Goal: Task Accomplishment & Management: Complete application form

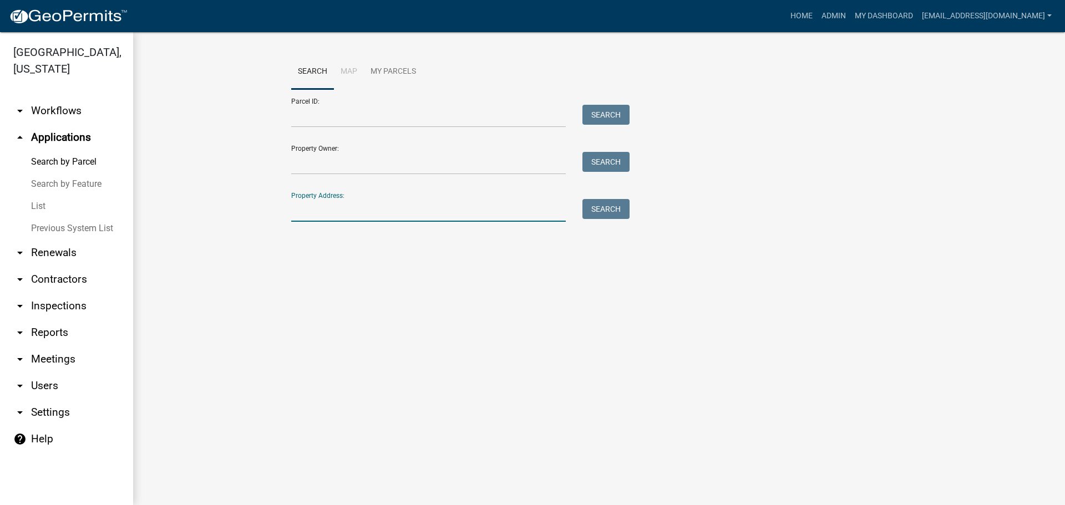
click at [321, 207] on input "Property Address:" at bounding box center [428, 210] width 275 height 23
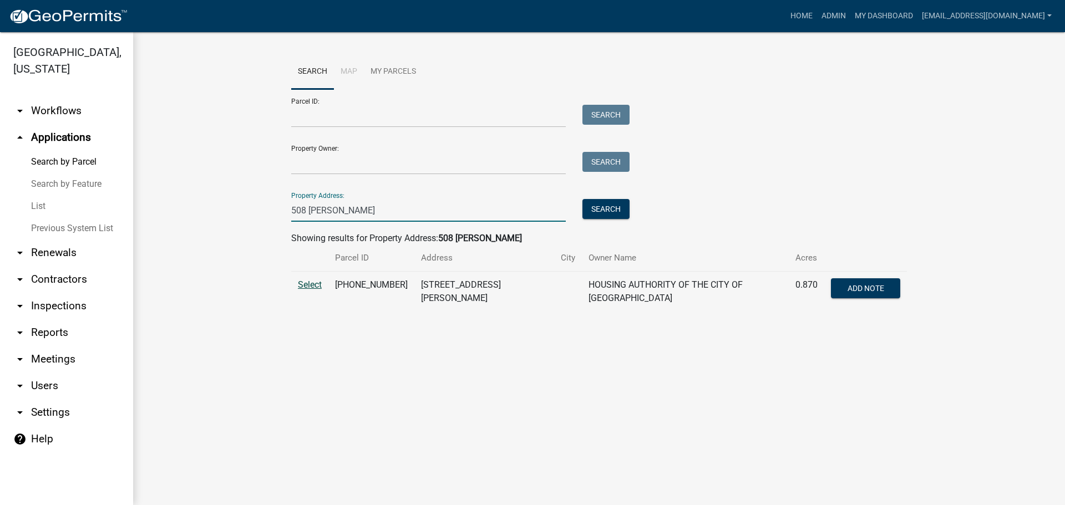
type input "508 [PERSON_NAME]"
click at [311, 282] on span "Select" at bounding box center [310, 285] width 24 height 11
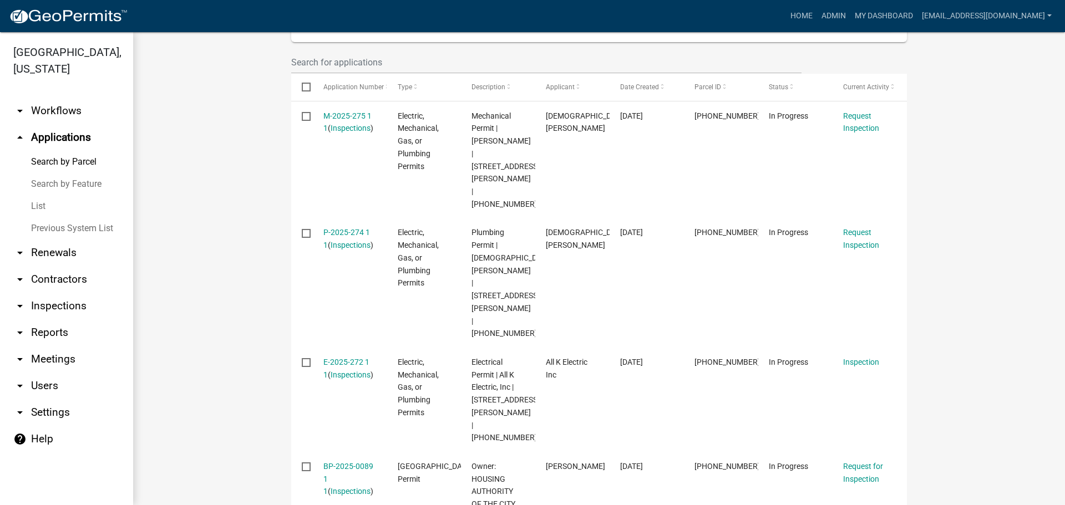
scroll to position [388, 0]
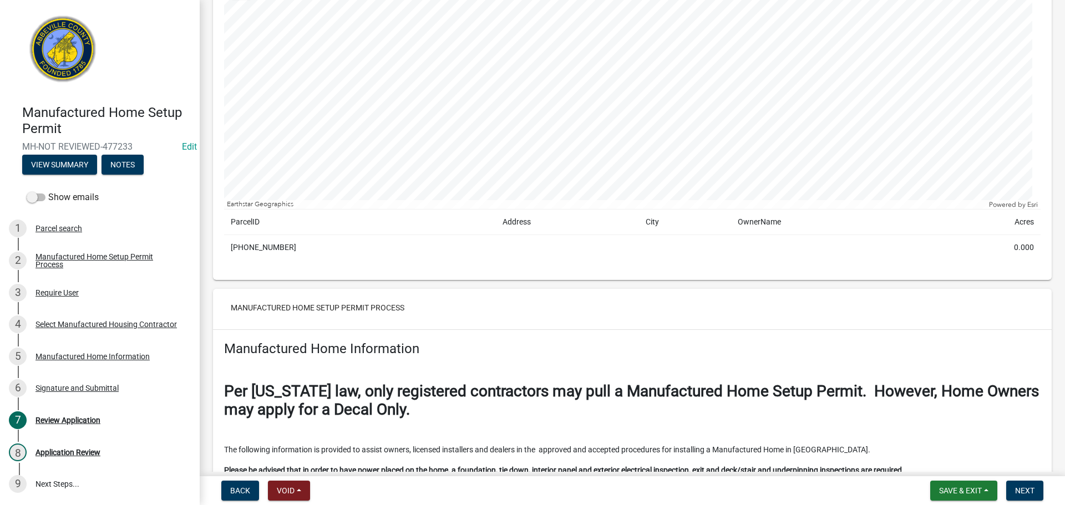
scroll to position [222, 0]
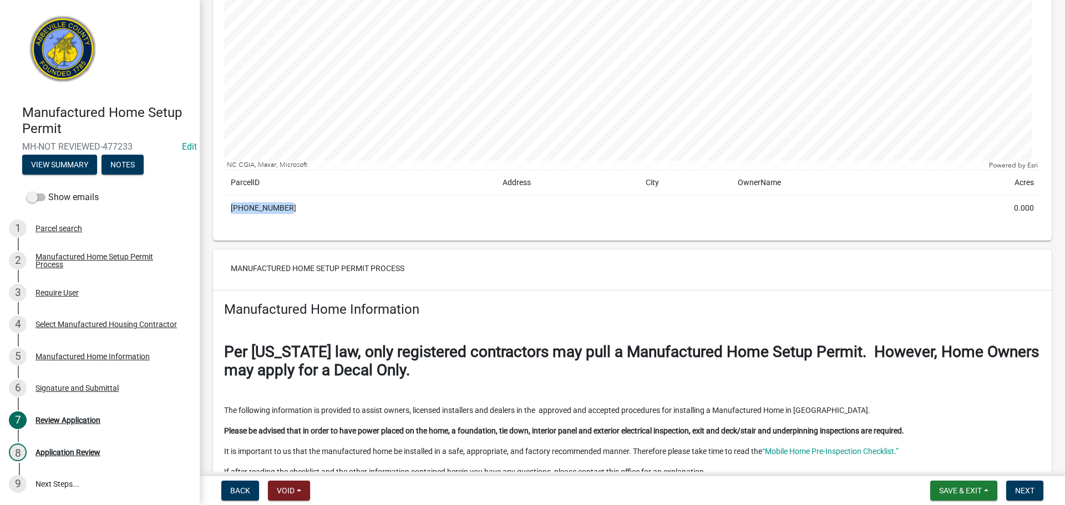
drag, startPoint x: 230, startPoint y: 206, endPoint x: 289, endPoint y: 205, distance: 59.9
click at [289, 205] on td "034-16-05-018" at bounding box center [360, 209] width 272 height 26
click at [347, 209] on div "Copy" at bounding box center [349, 208] width 29 height 17
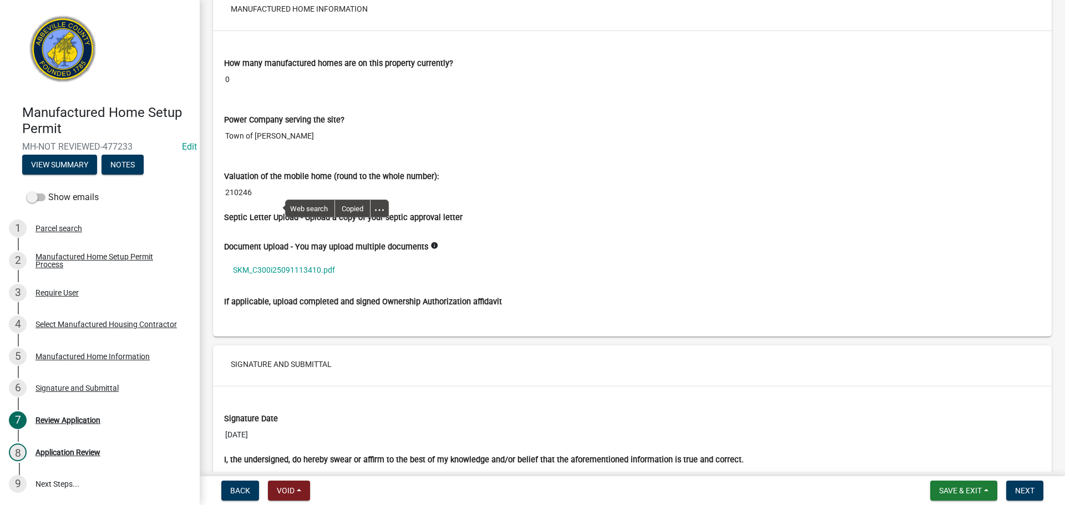
scroll to position [1775, 0]
click at [313, 265] on link "SKM_C300i25091113410.pdf" at bounding box center [632, 270] width 816 height 26
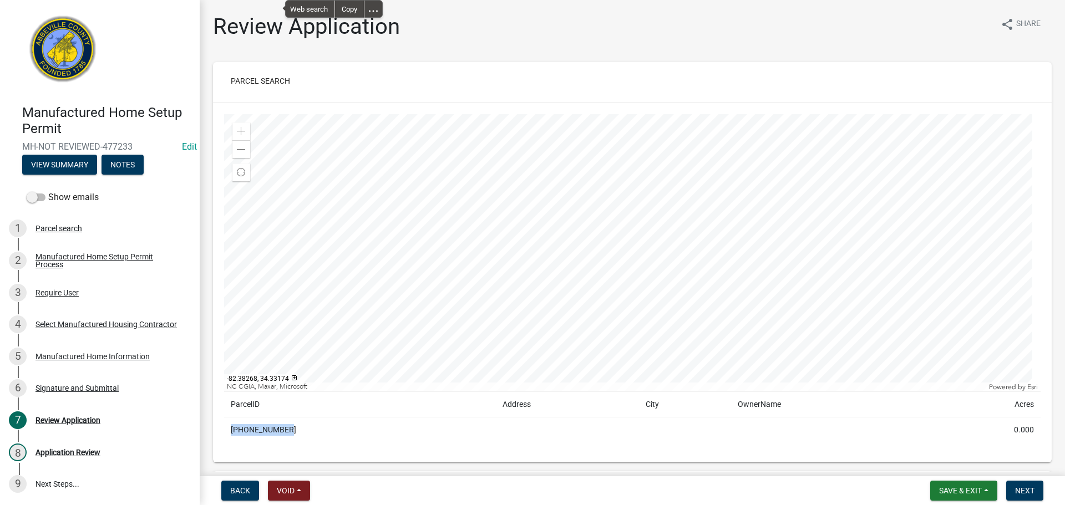
scroll to position [55, 0]
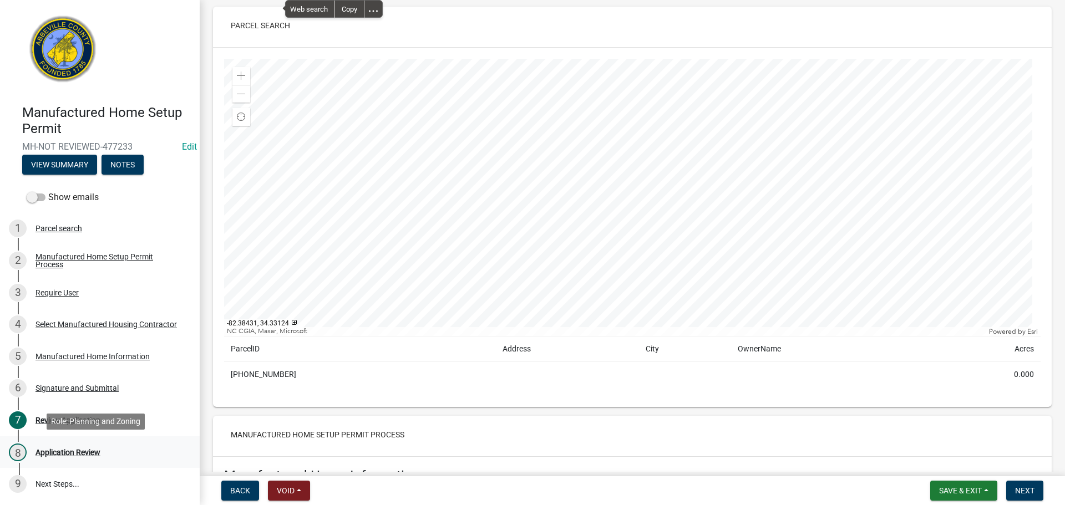
click at [77, 446] on div "8 Application Review" at bounding box center [95, 453] width 173 height 18
drag, startPoint x: 1028, startPoint y: 482, endPoint x: 994, endPoint y: 466, distance: 37.2
click at [1028, 482] on button "Next" at bounding box center [1024, 491] width 37 height 20
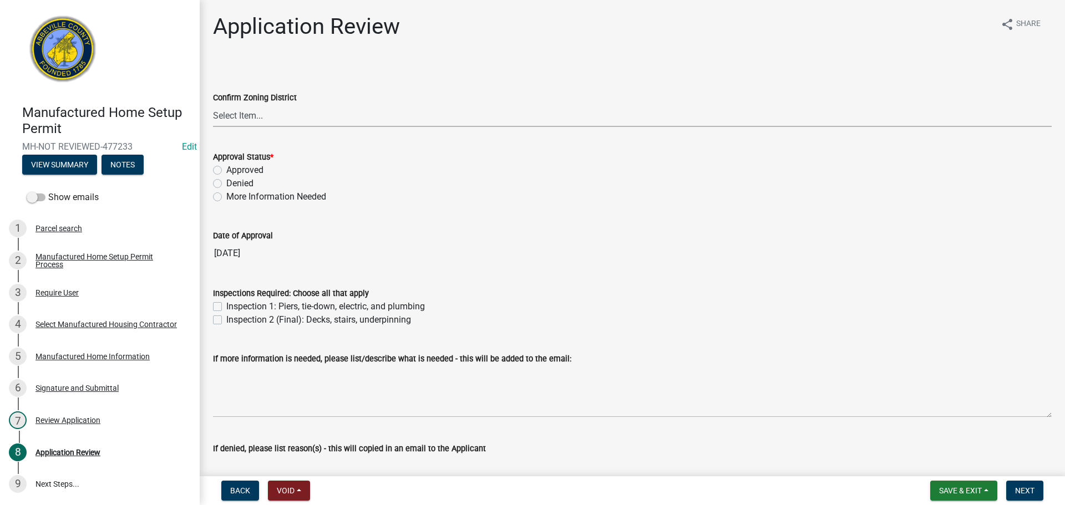
click at [360, 113] on select "Select Item... B1 CC FA GC GR HC Historical L1 MH NC OC R10 R2 R6 R8 RDD RM" at bounding box center [632, 115] width 839 height 23
click at [415, 110] on select "Select Item... B1 CC FA GC GR HC Historical L1 MH NC OC R10 R2 R6 R8 RDD RM" at bounding box center [632, 115] width 839 height 23
click at [226, 170] on label "Approved" at bounding box center [244, 170] width 37 height 13
click at [226, 170] on input "Approved" at bounding box center [229, 167] width 7 height 7
radio input "true"
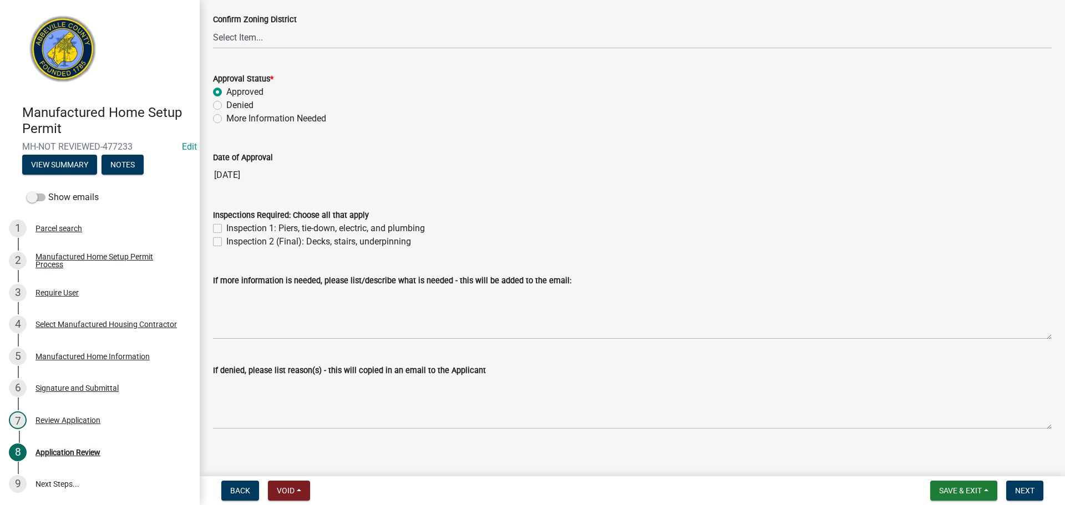
scroll to position [88, 0]
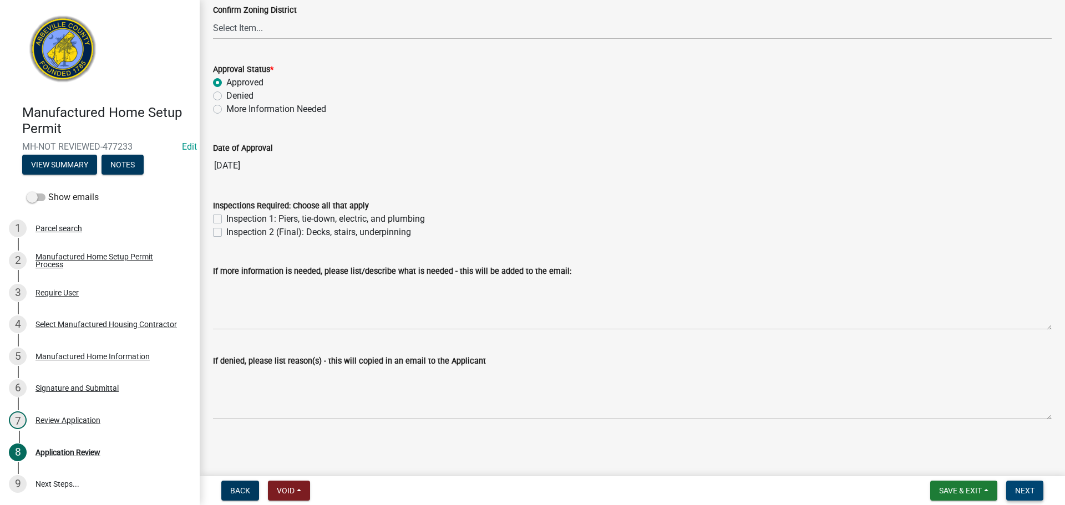
click at [1033, 489] on span "Next" at bounding box center [1024, 490] width 19 height 9
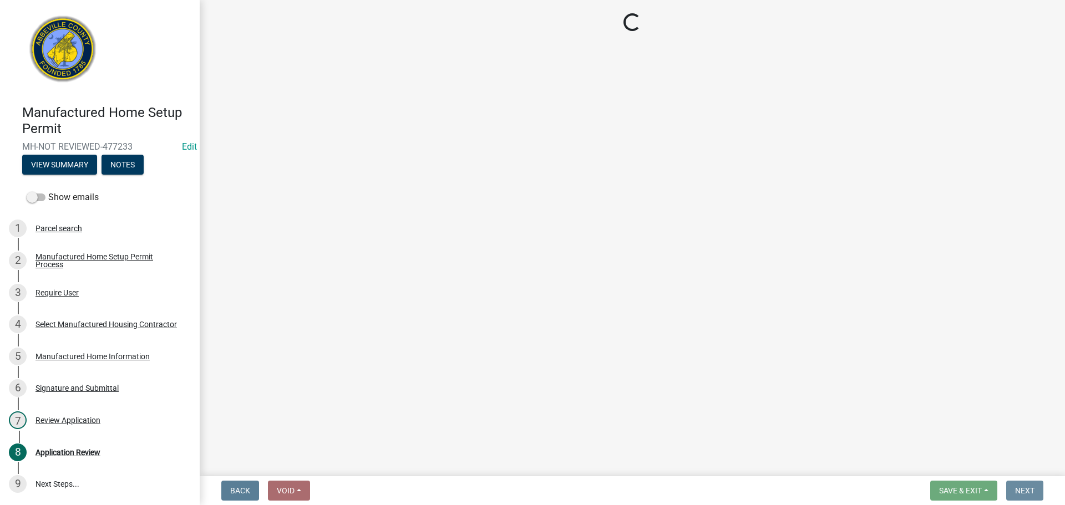
scroll to position [0, 0]
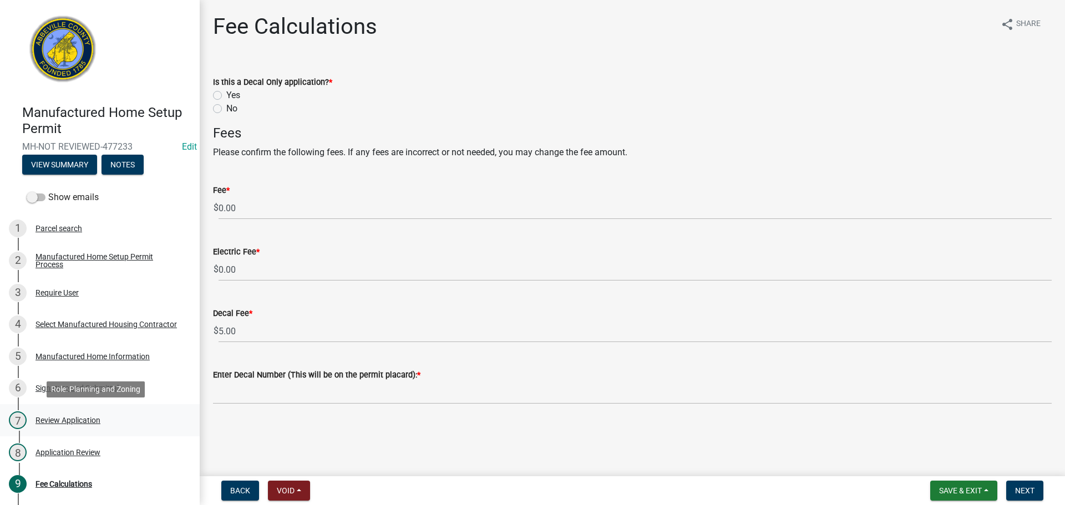
click at [69, 419] on div "Review Application" at bounding box center [67, 420] width 65 height 8
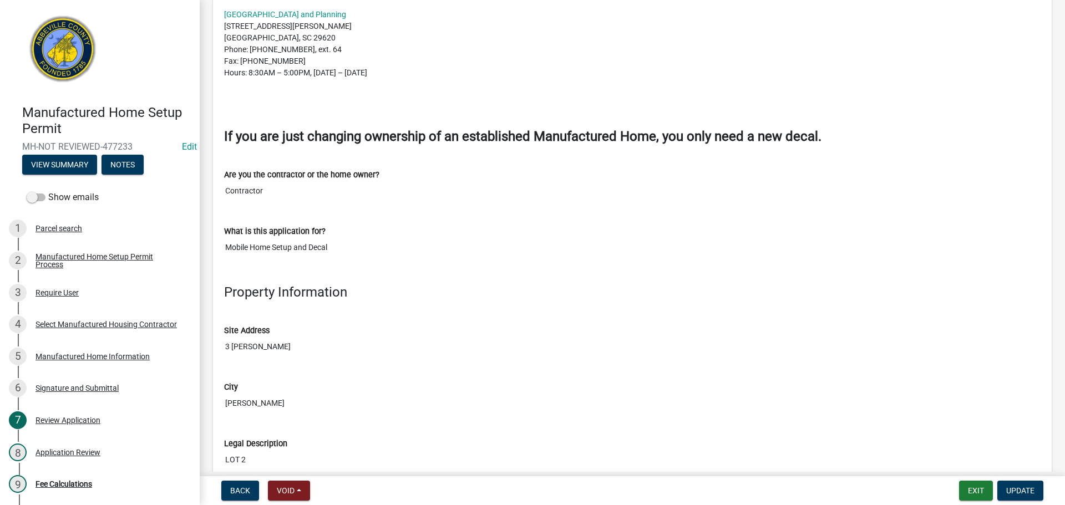
scroll to position [721, 0]
click at [65, 450] on div "Application Review" at bounding box center [67, 453] width 65 height 8
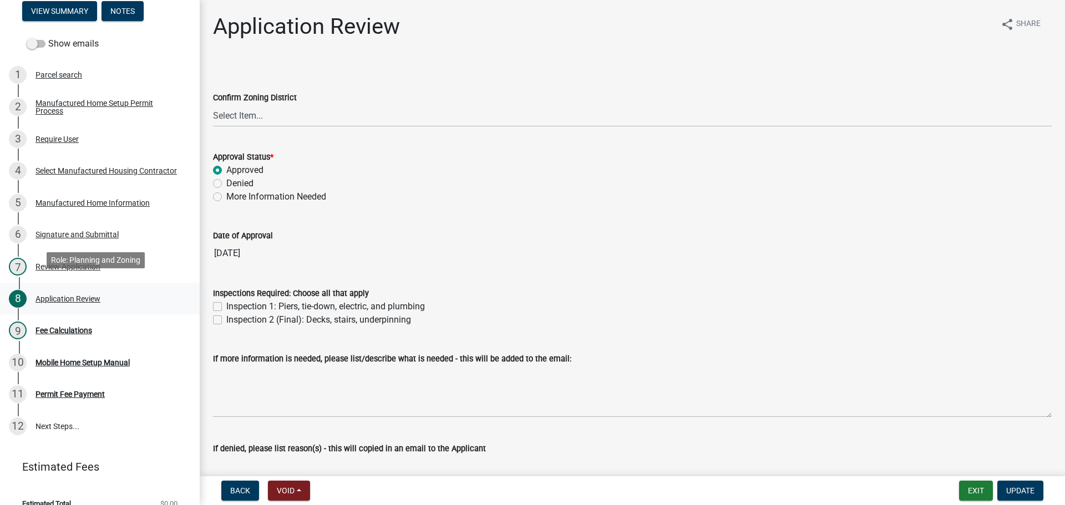
scroll to position [166, 0]
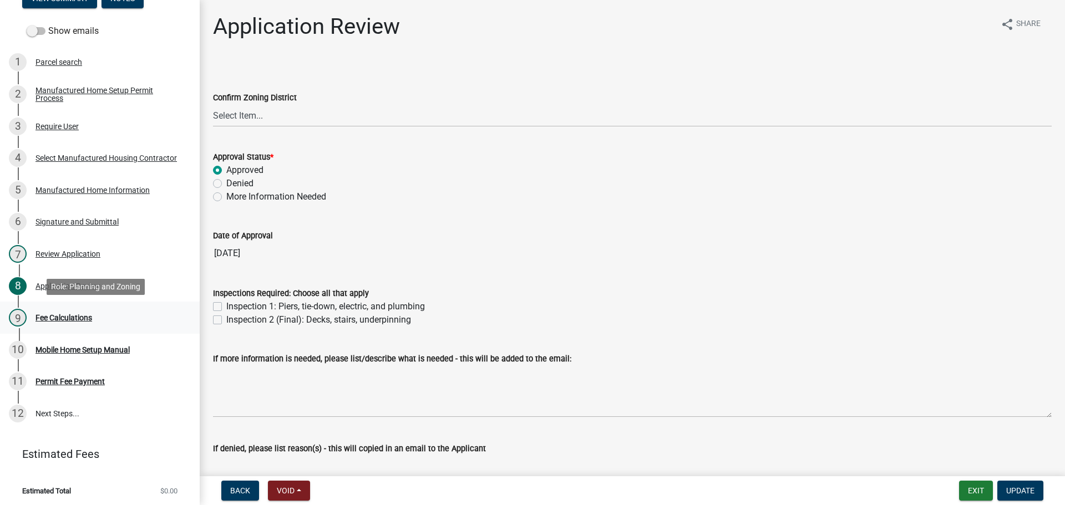
click at [55, 316] on div "Fee Calculations" at bounding box center [63, 318] width 57 height 8
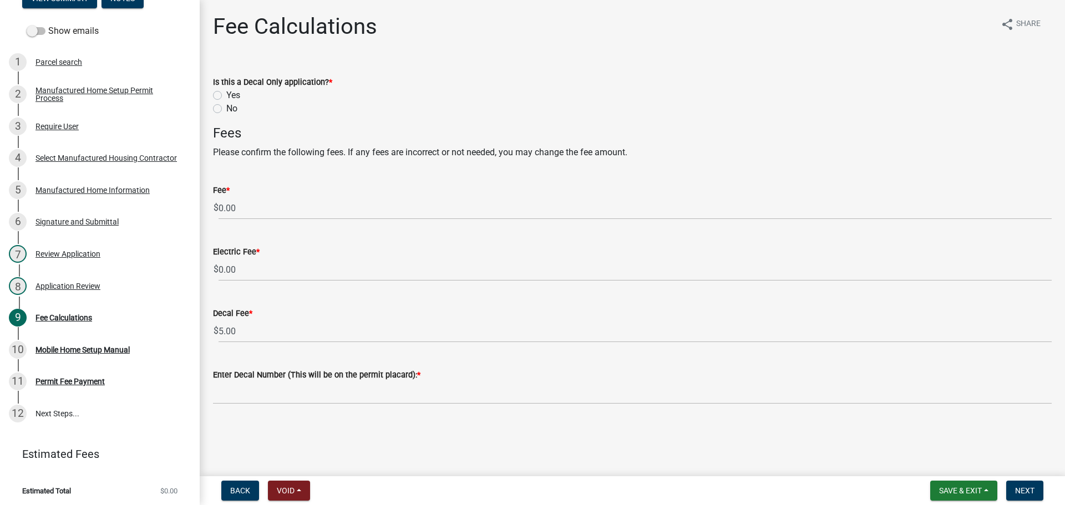
click at [226, 110] on label "No" at bounding box center [231, 108] width 11 height 13
click at [226, 109] on input "No" at bounding box center [229, 105] width 7 height 7
radio input "true"
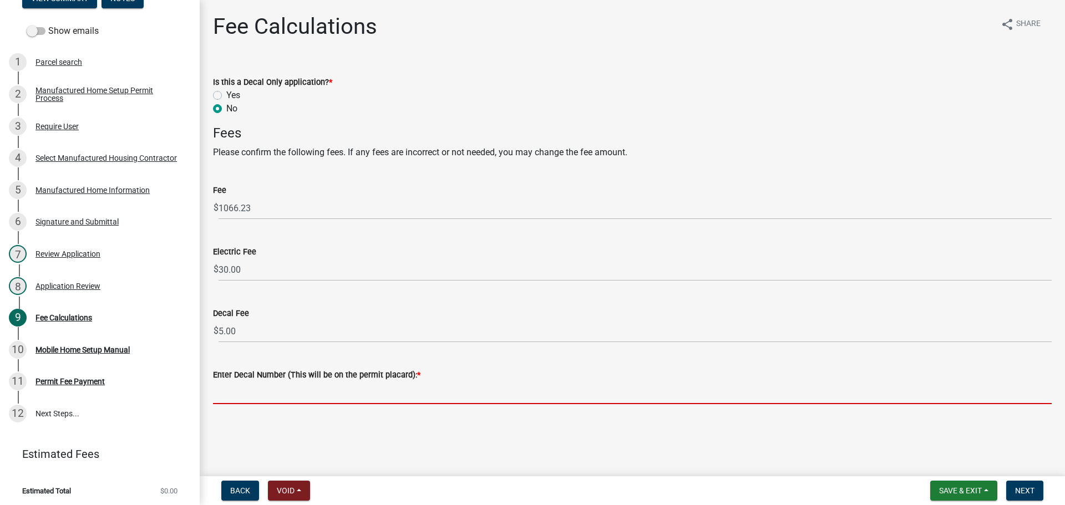
click at [335, 393] on input "Enter Decal Number (This will be on the permit placard): *" at bounding box center [632, 393] width 839 height 23
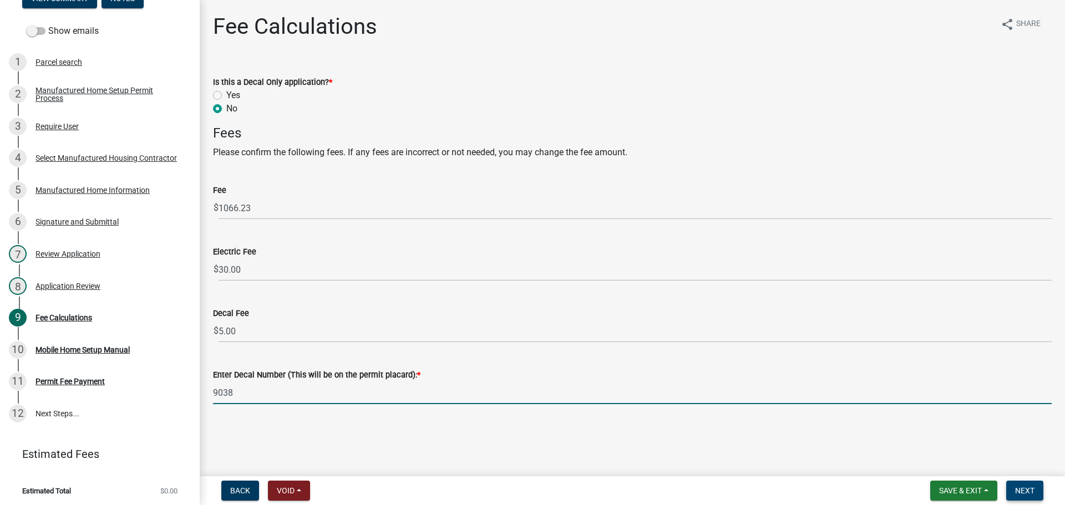
type input "9038"
click at [1023, 486] on span "Next" at bounding box center [1024, 490] width 19 height 9
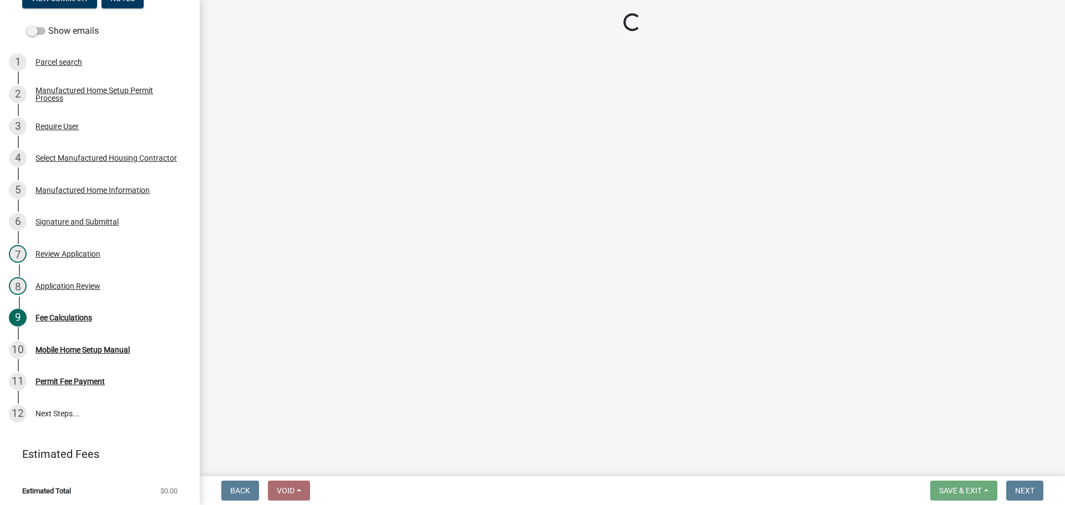
select select "3: 3"
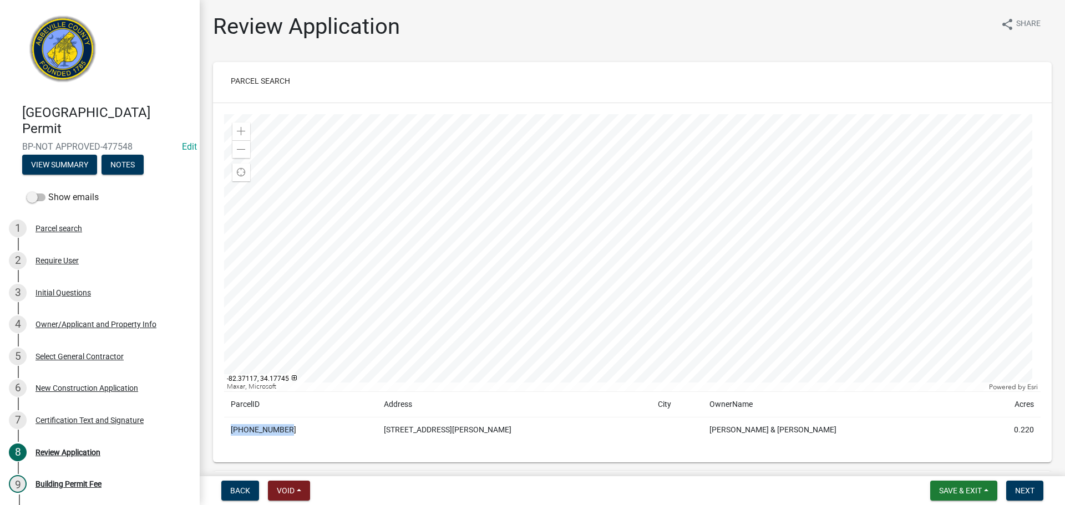
drag, startPoint x: 231, startPoint y: 430, endPoint x: 282, endPoint y: 424, distance: 51.3
click at [282, 424] on td "109-14-03-029" at bounding box center [300, 431] width 153 height 26
click at [342, 428] on div "Copy" at bounding box center [349, 430] width 29 height 17
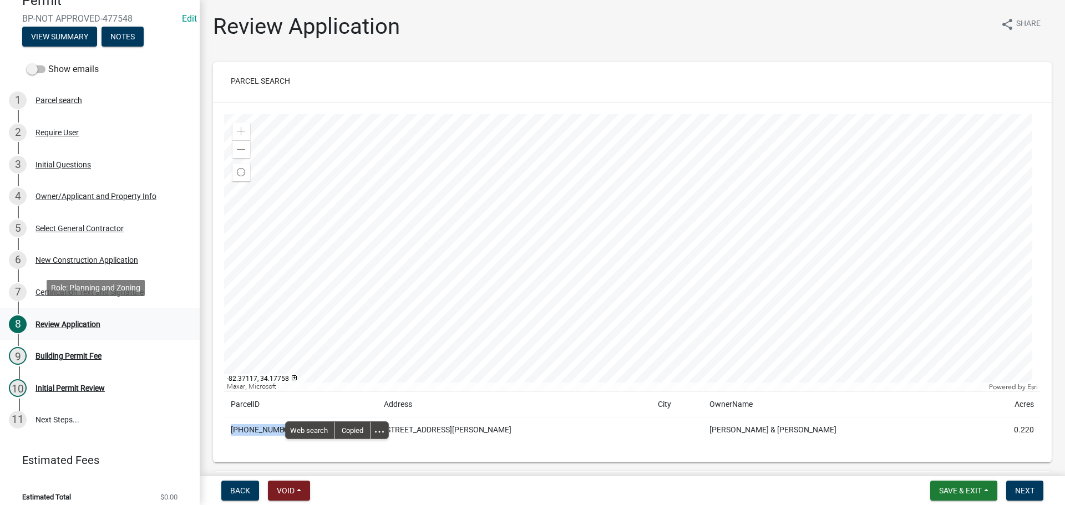
scroll to position [137, 0]
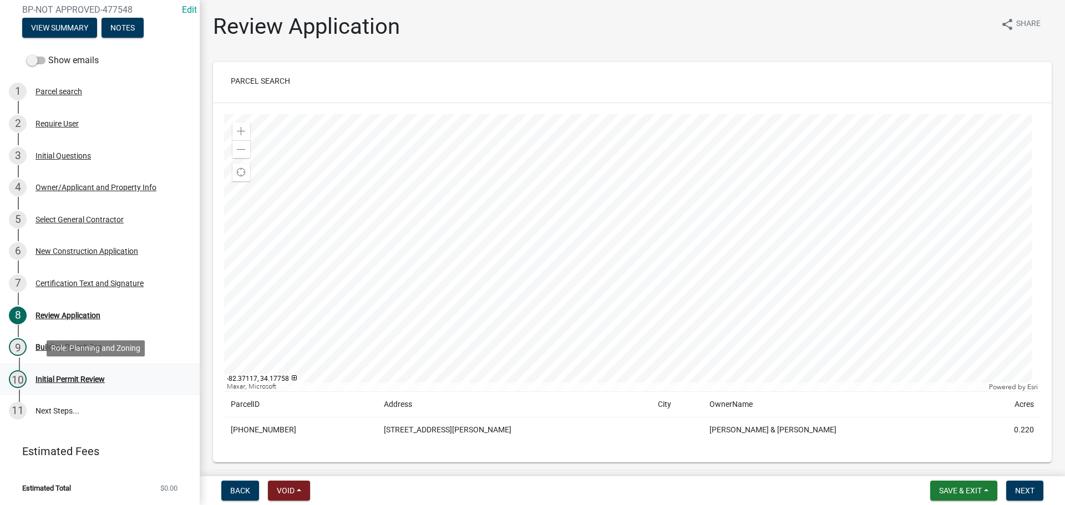
click at [80, 378] on div "Initial Permit Review" at bounding box center [69, 379] width 69 height 8
drag, startPoint x: 1026, startPoint y: 492, endPoint x: 1018, endPoint y: 490, distance: 8.6
click at [1026, 493] on span "Next" at bounding box center [1024, 490] width 19 height 9
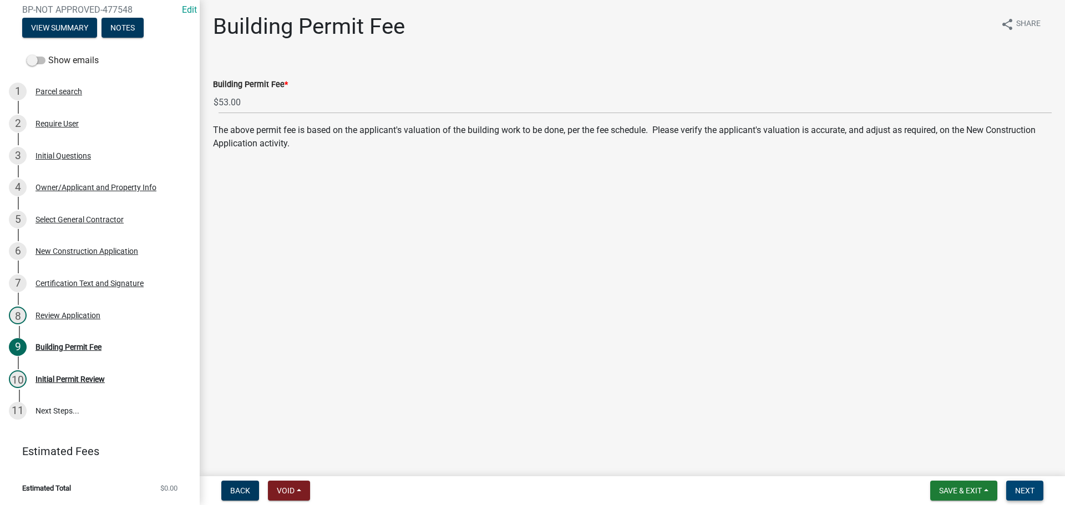
click at [1025, 488] on span "Next" at bounding box center [1024, 490] width 19 height 9
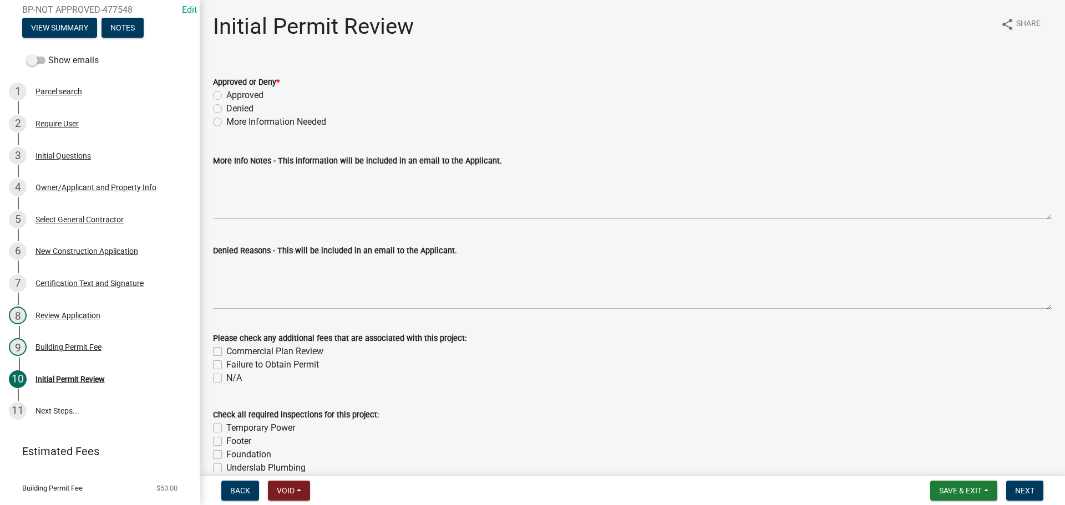
click at [226, 96] on label "Approved" at bounding box center [244, 95] width 37 height 13
click at [226, 96] on input "Approved" at bounding box center [229, 92] width 7 height 7
radio input "true"
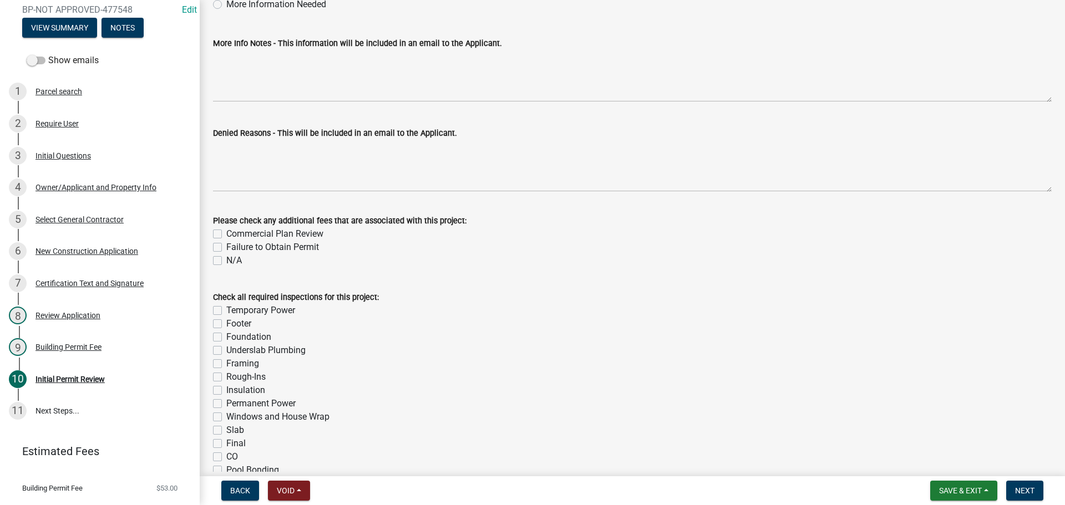
scroll to position [222, 0]
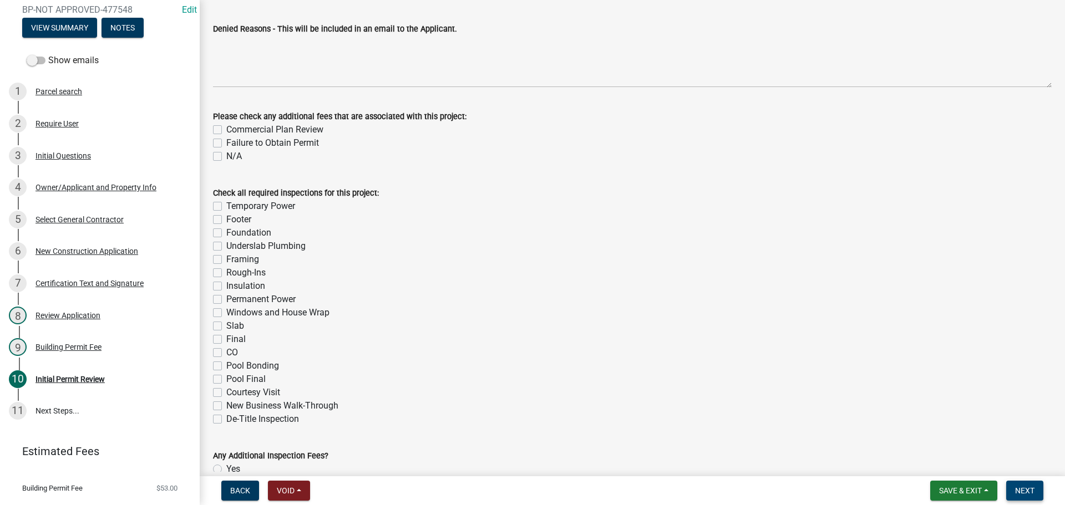
click at [1029, 486] on span "Next" at bounding box center [1024, 490] width 19 height 9
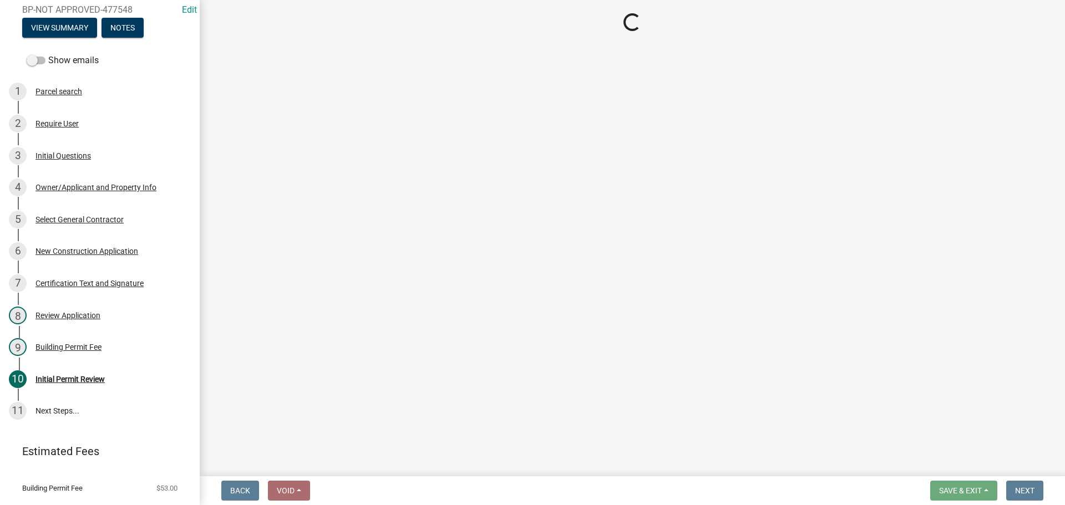
select select "3: 3"
